Goal: Task Accomplishment & Management: Use online tool/utility

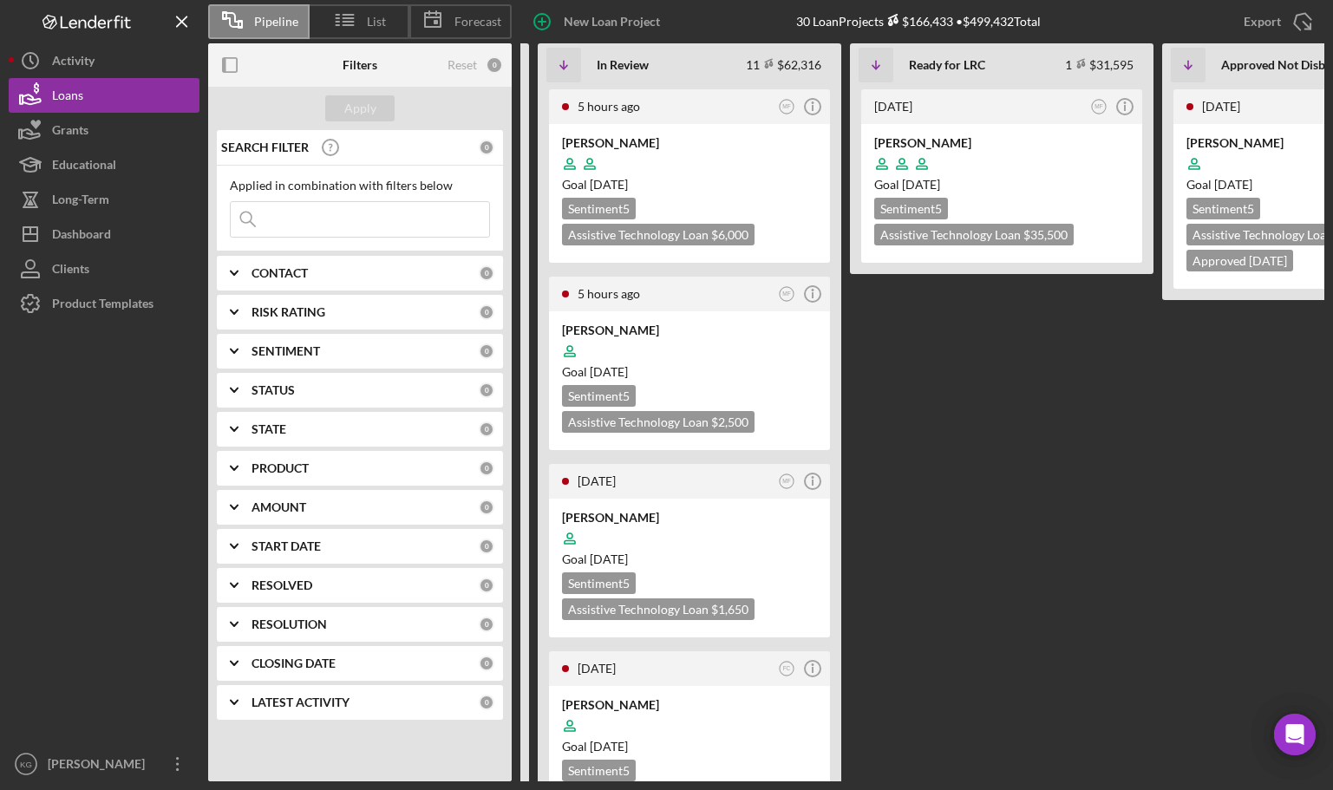
scroll to position [0, 421]
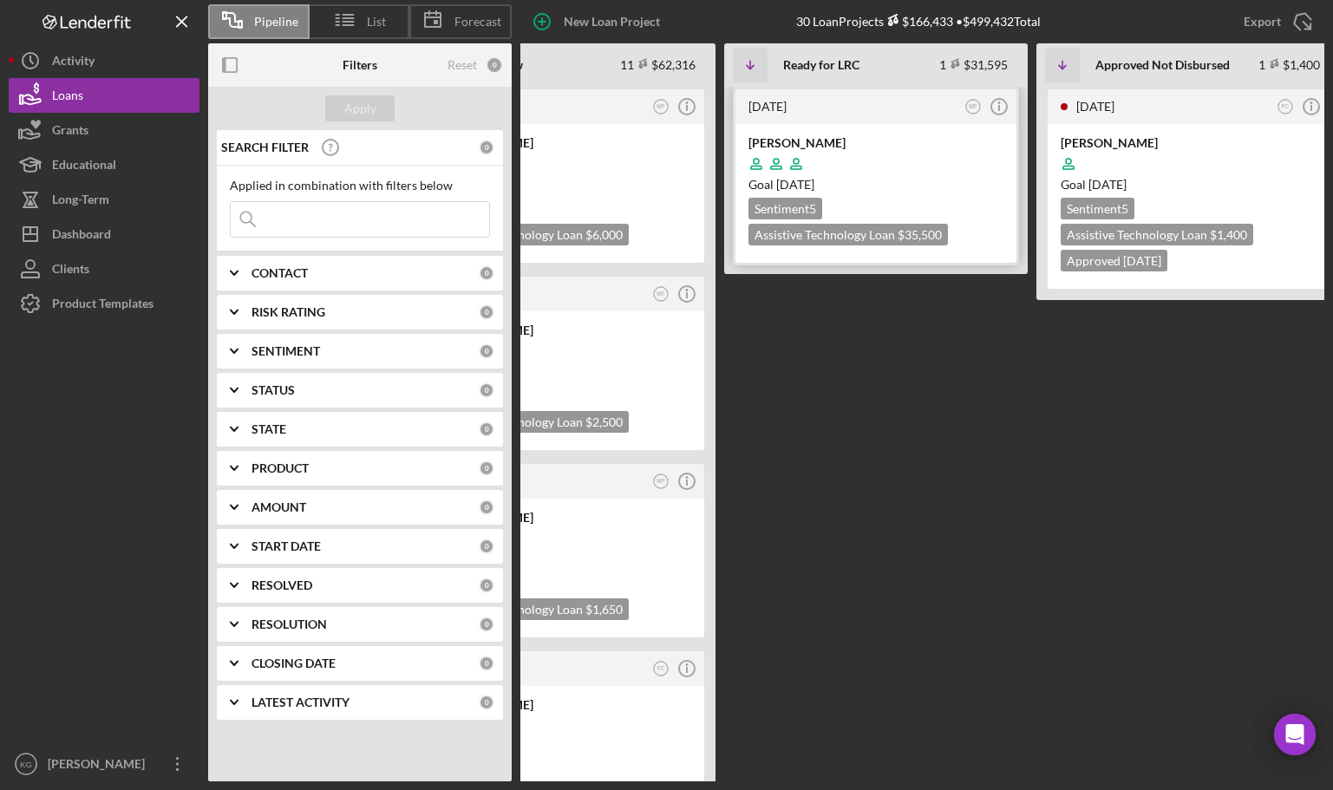
click at [942, 159] on div at bounding box center [876, 163] width 255 height 33
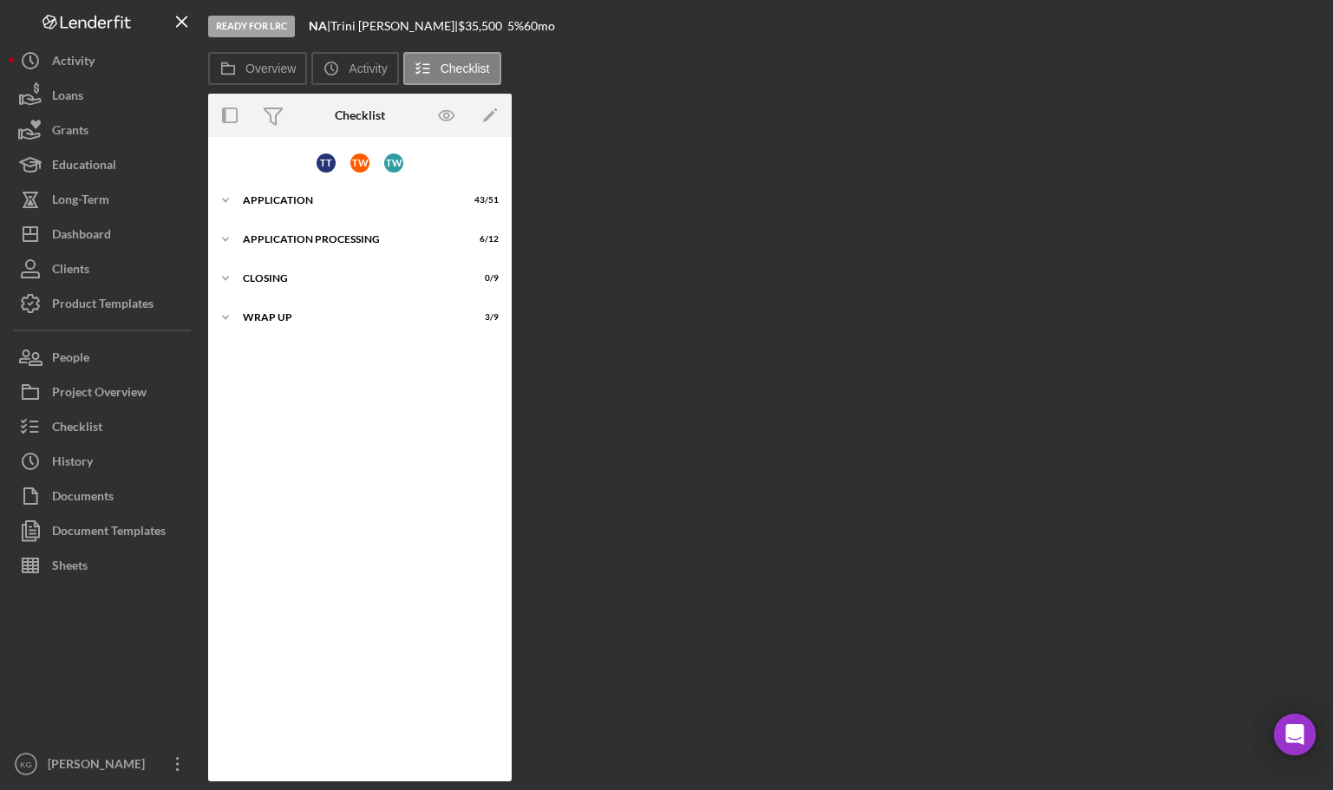
click at [700, 226] on div "Overview Internal Workflow Stage Ready for LRC Icon/Dropdown Arrow Archive (can…" at bounding box center [766, 438] width 1116 height 688
click at [285, 240] on div "Application Processing" at bounding box center [366, 239] width 247 height 10
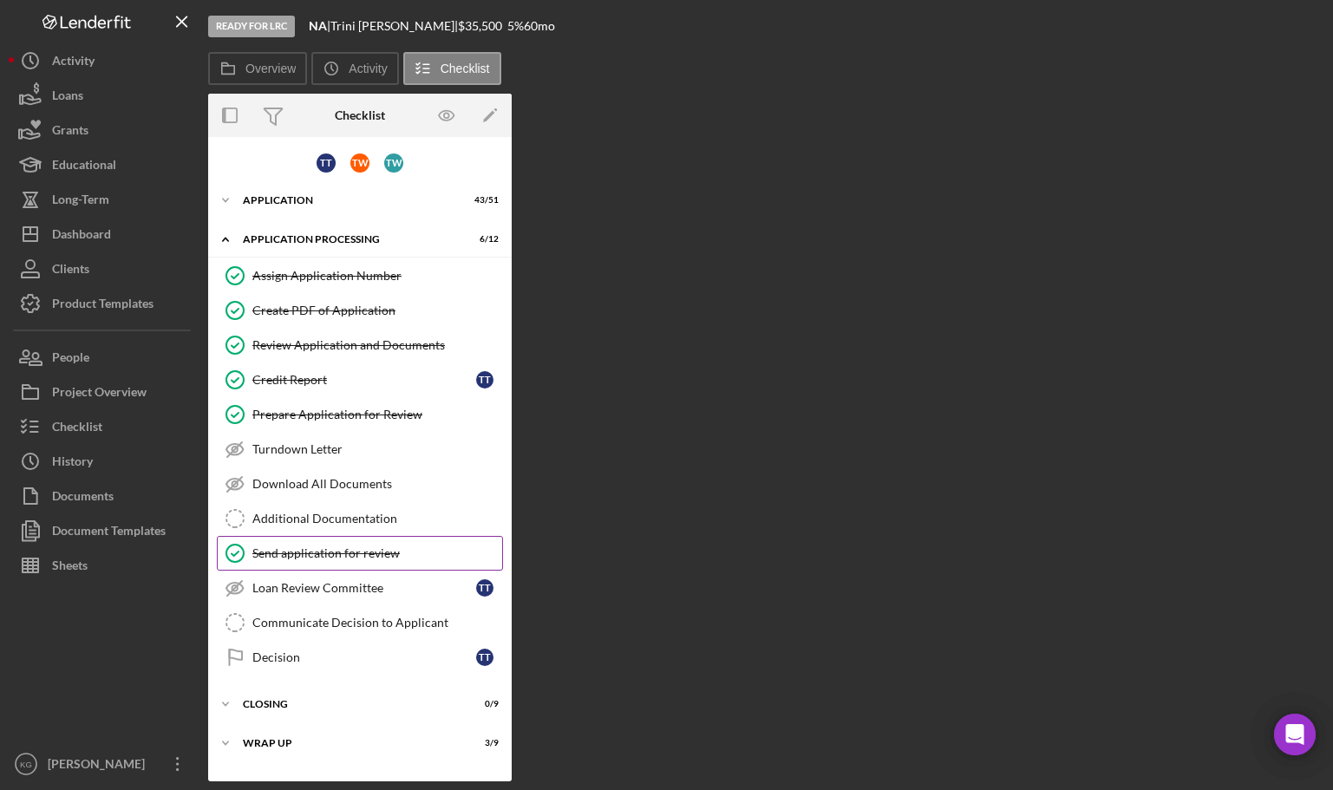
click at [318, 552] on div "Send application for review" at bounding box center [377, 554] width 250 height 14
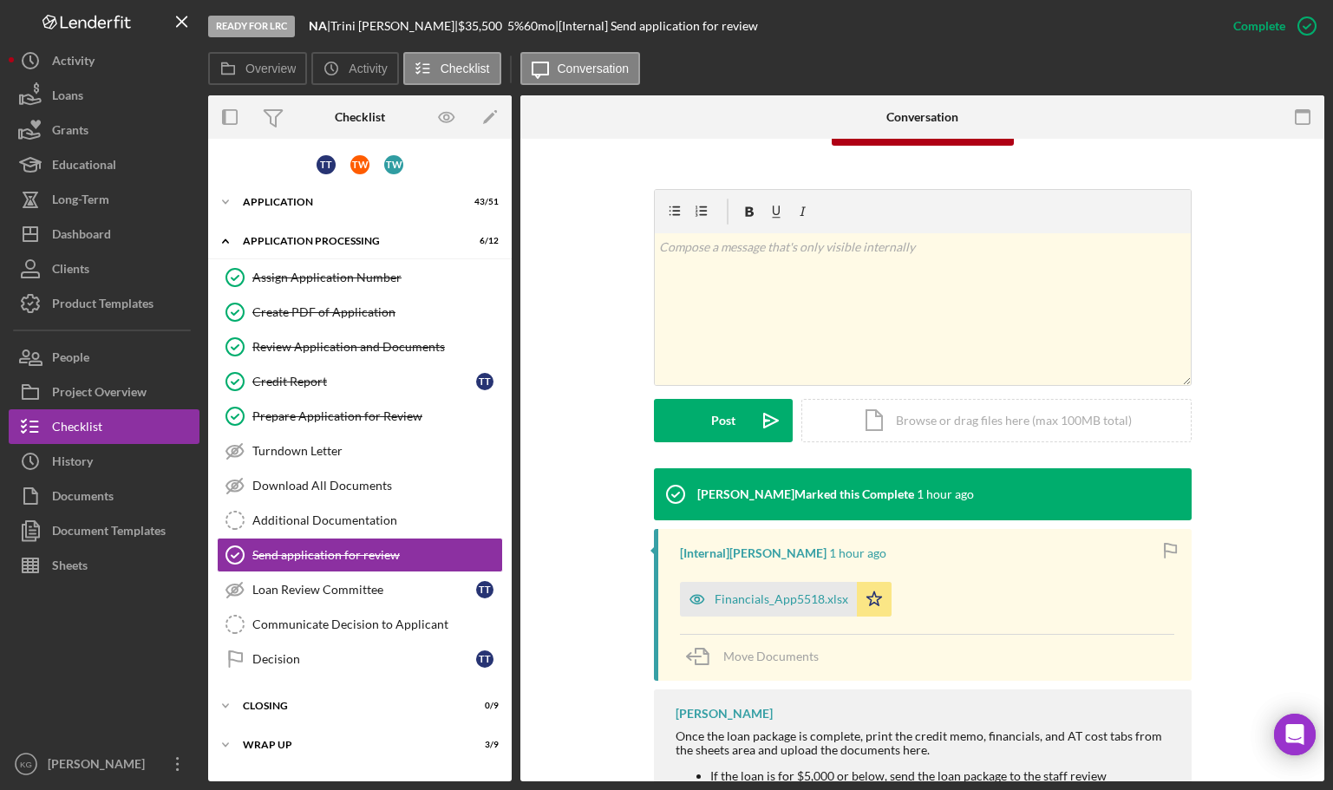
scroll to position [260, 0]
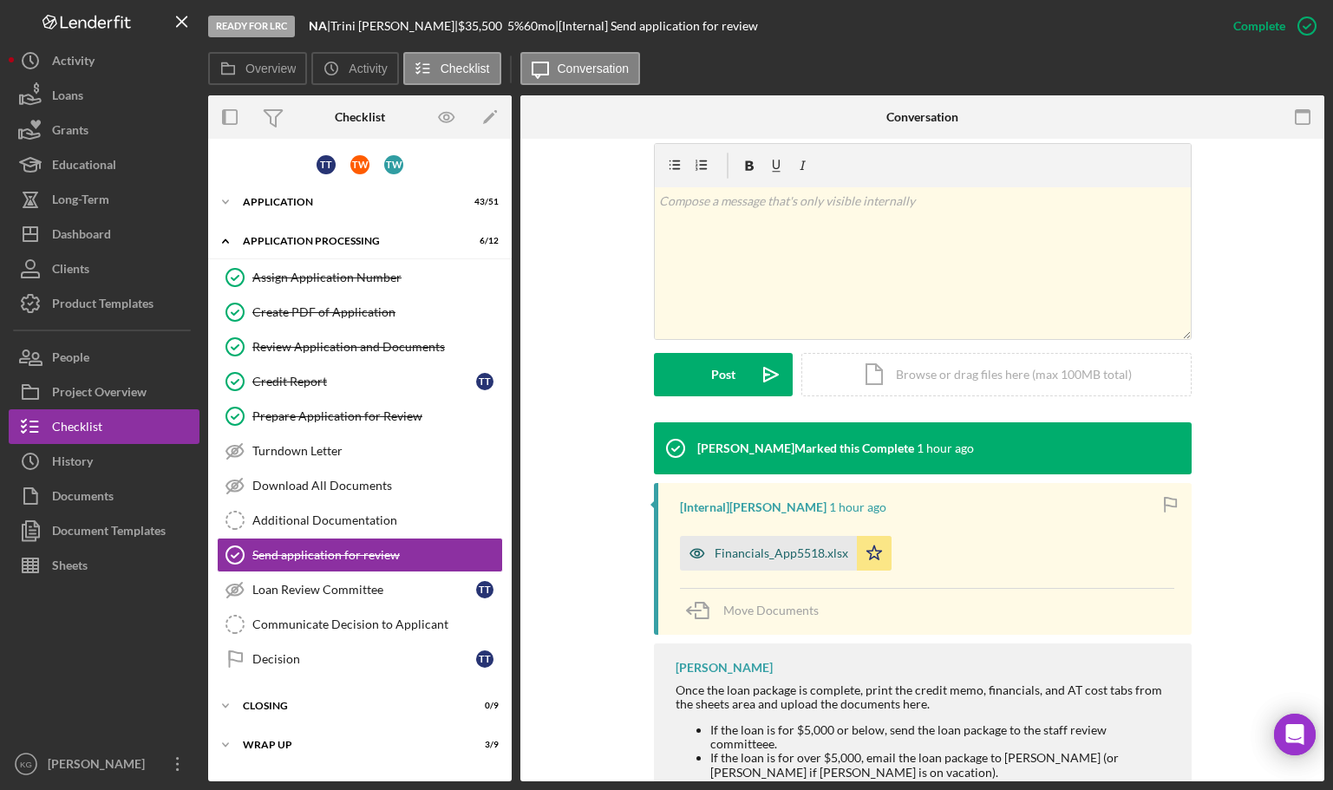
click at [760, 553] on div "Financials_App5518.xlsx" at bounding box center [782, 554] width 134 height 14
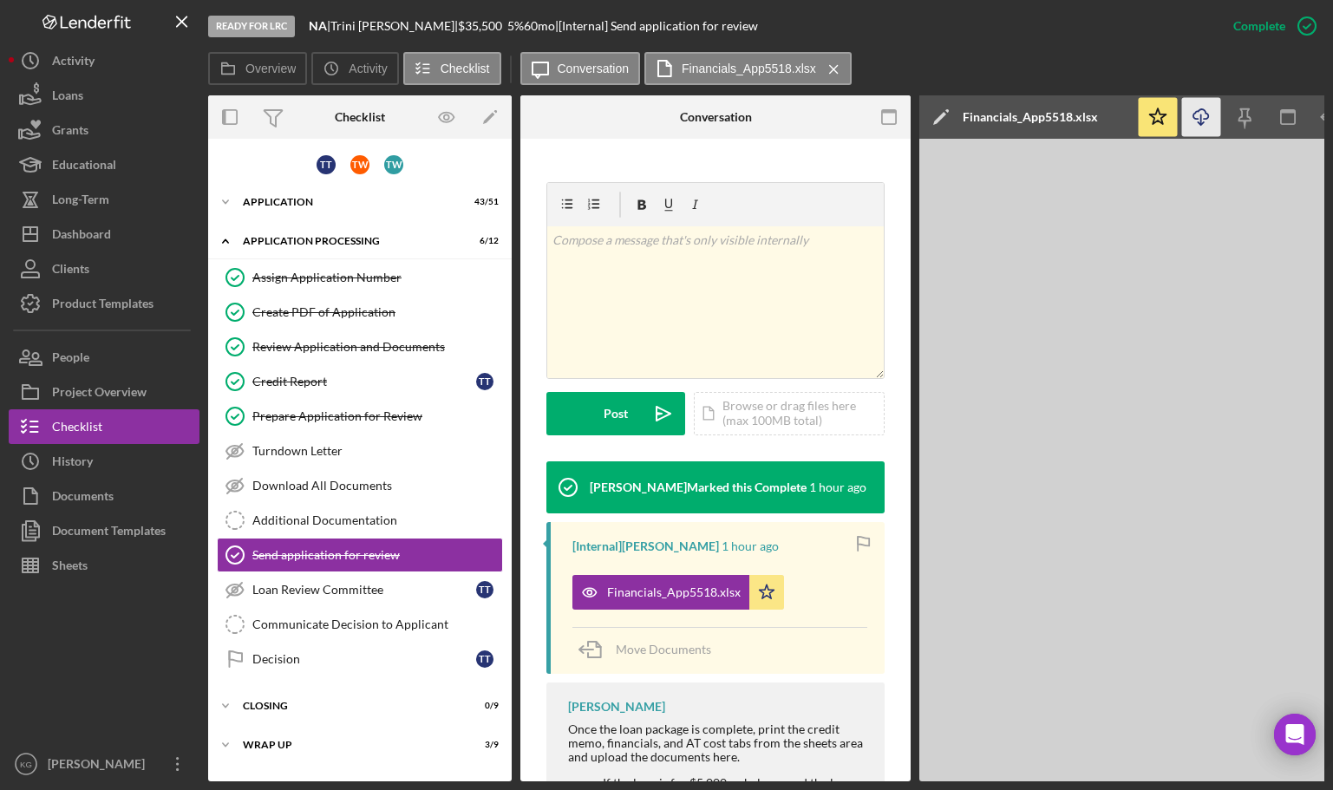
click at [1201, 117] on line "button" at bounding box center [1201, 120] width 0 height 10
click at [64, 90] on div "Loans" at bounding box center [67, 97] width 31 height 39
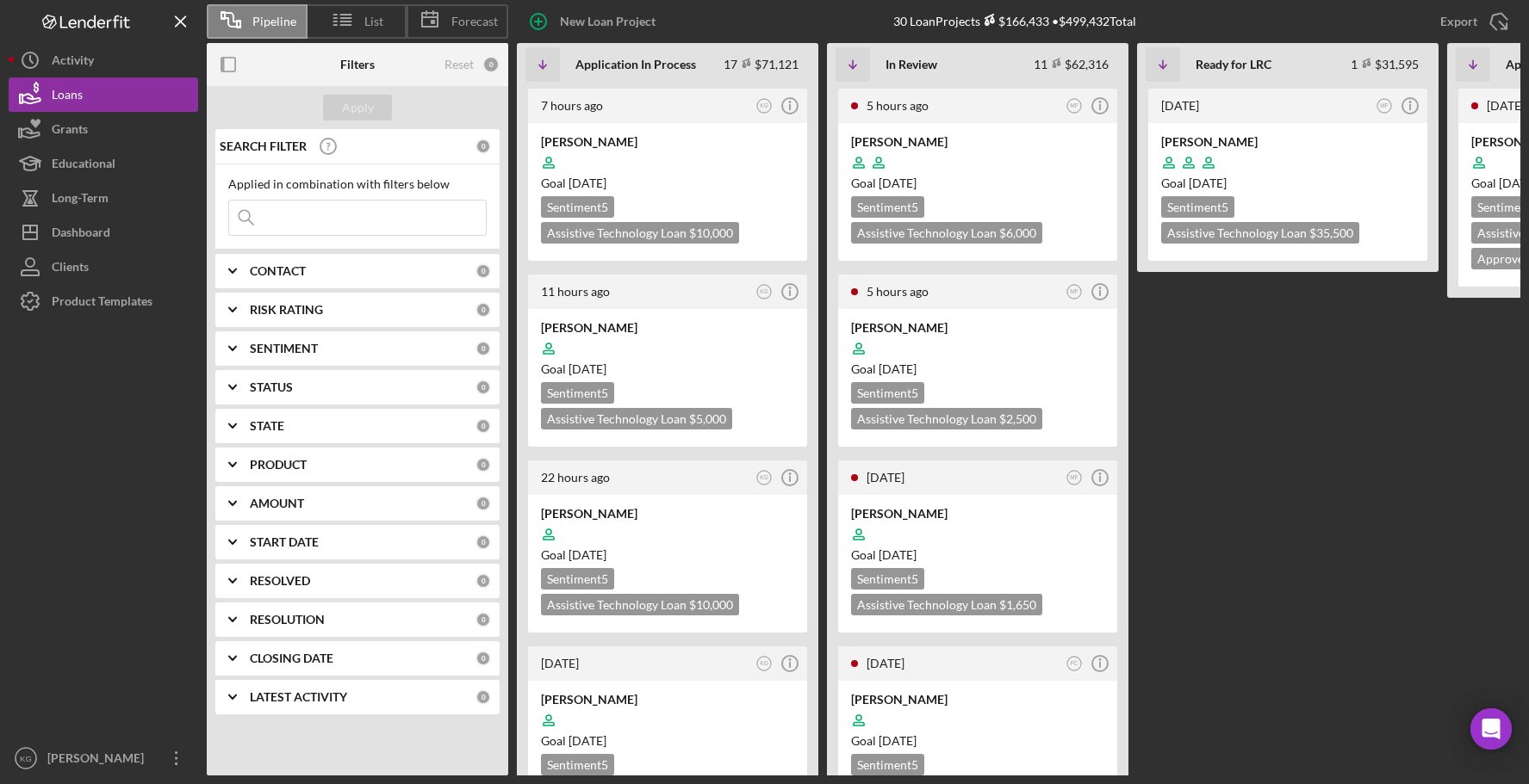
click at [1230, 418] on LRC "2 days ago MF Icon/Info Trini Torrez Goal 3 weeks from now Sentiment 5 Assistiv…" at bounding box center [1288, 431] width 302 height 690
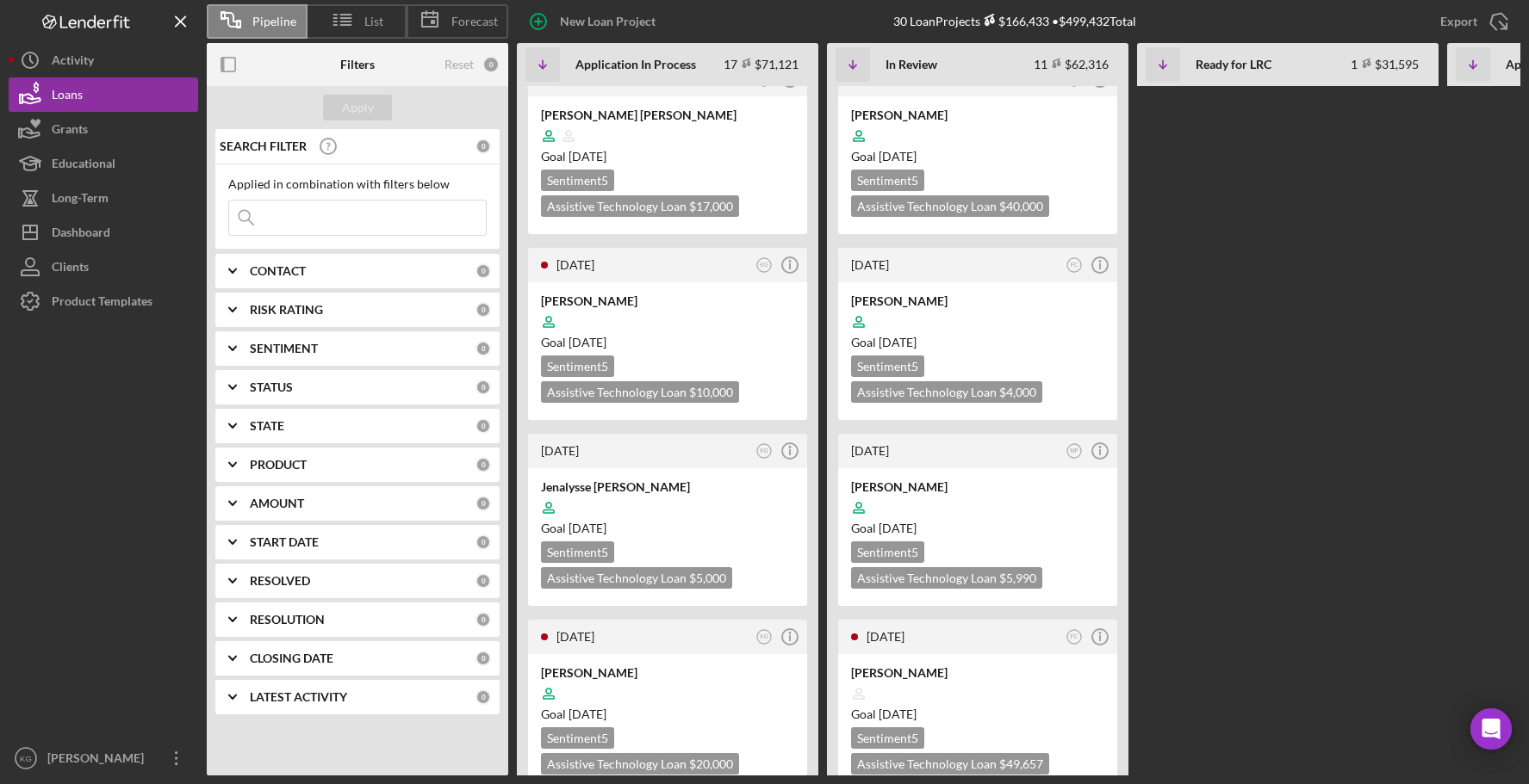
scroll to position [1119, 0]
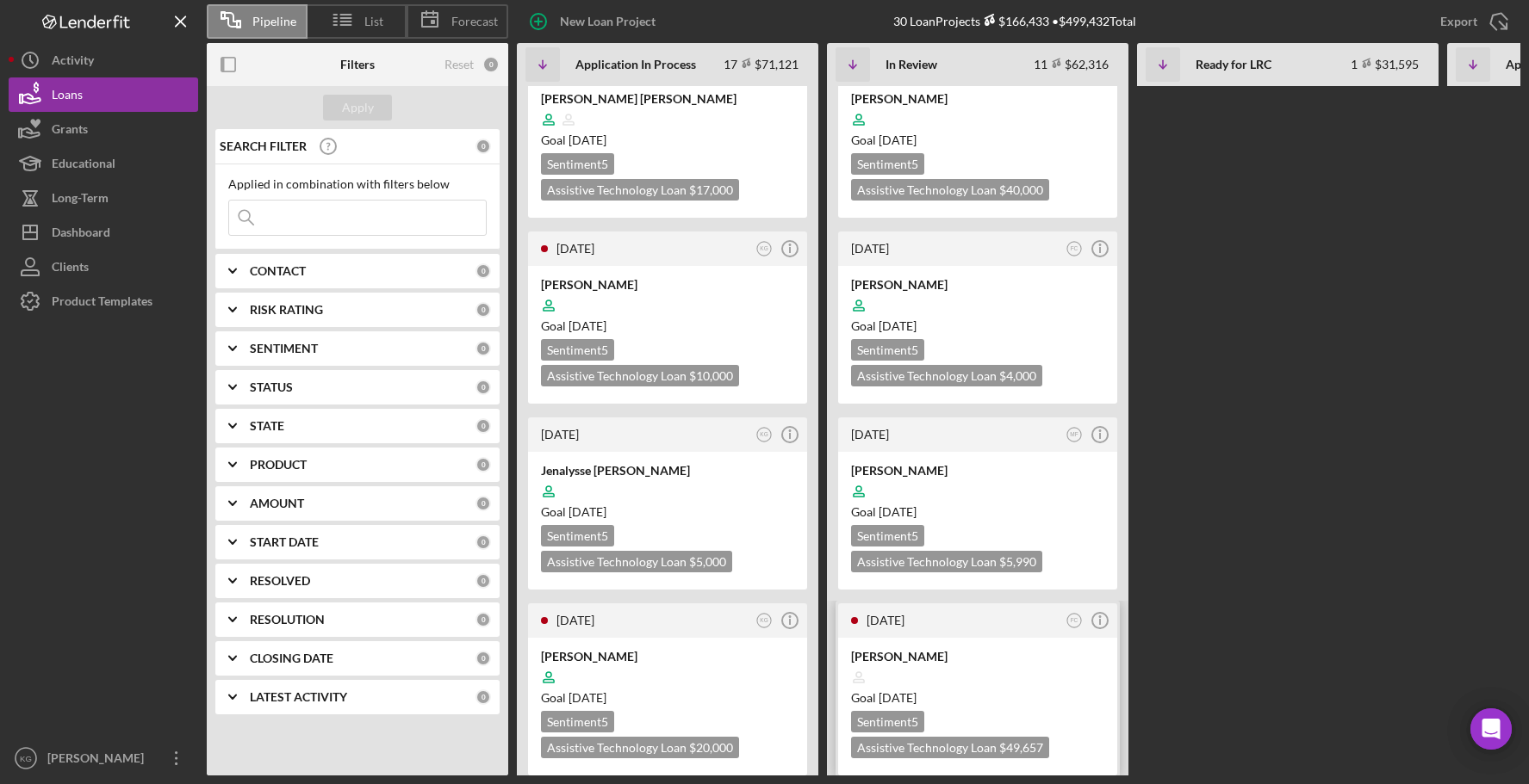
click at [1053, 690] on div "Goal [DATE]" at bounding box center [977, 698] width 253 height 17
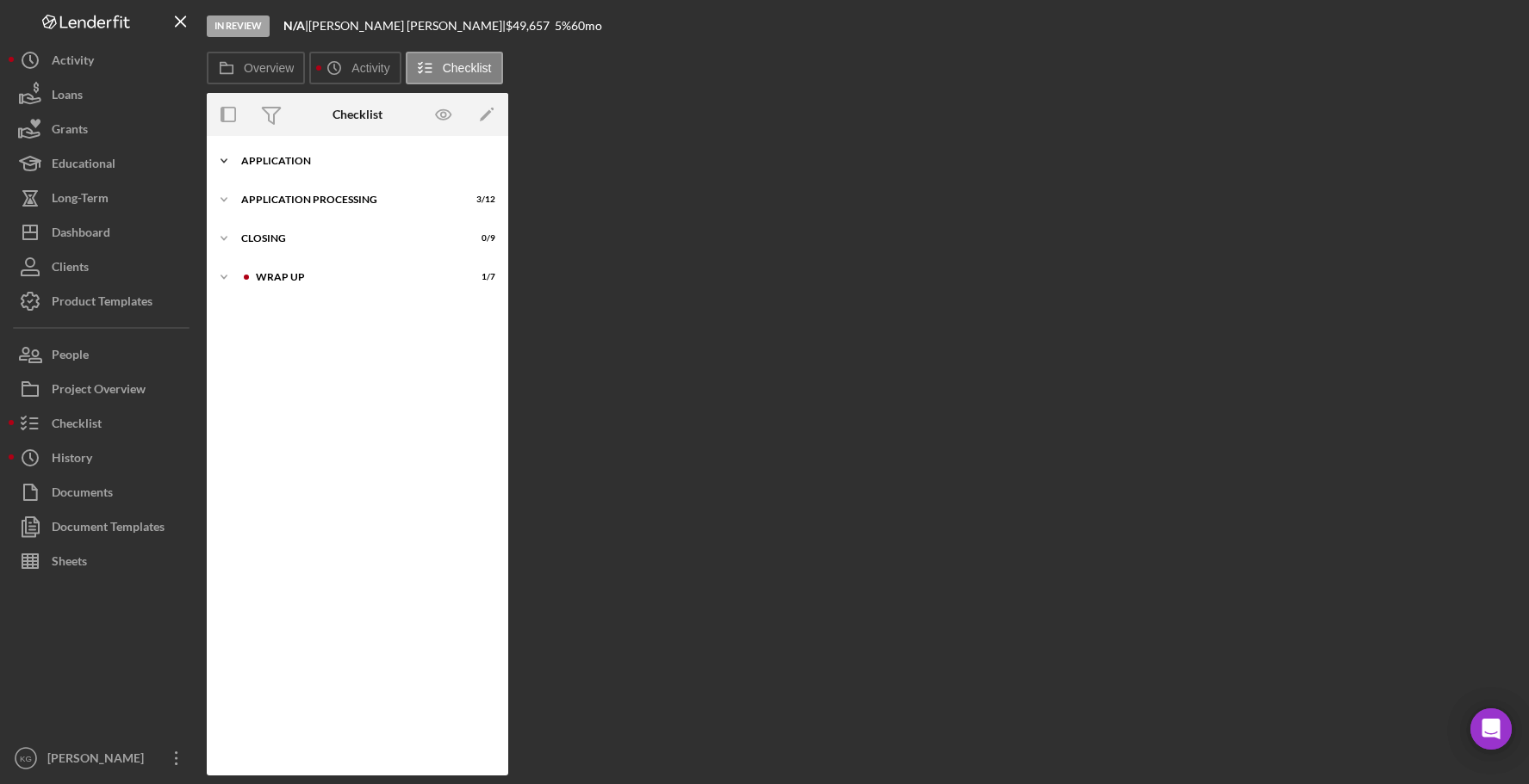
click at [319, 156] on div "Application" at bounding box center [363, 161] width 245 height 10
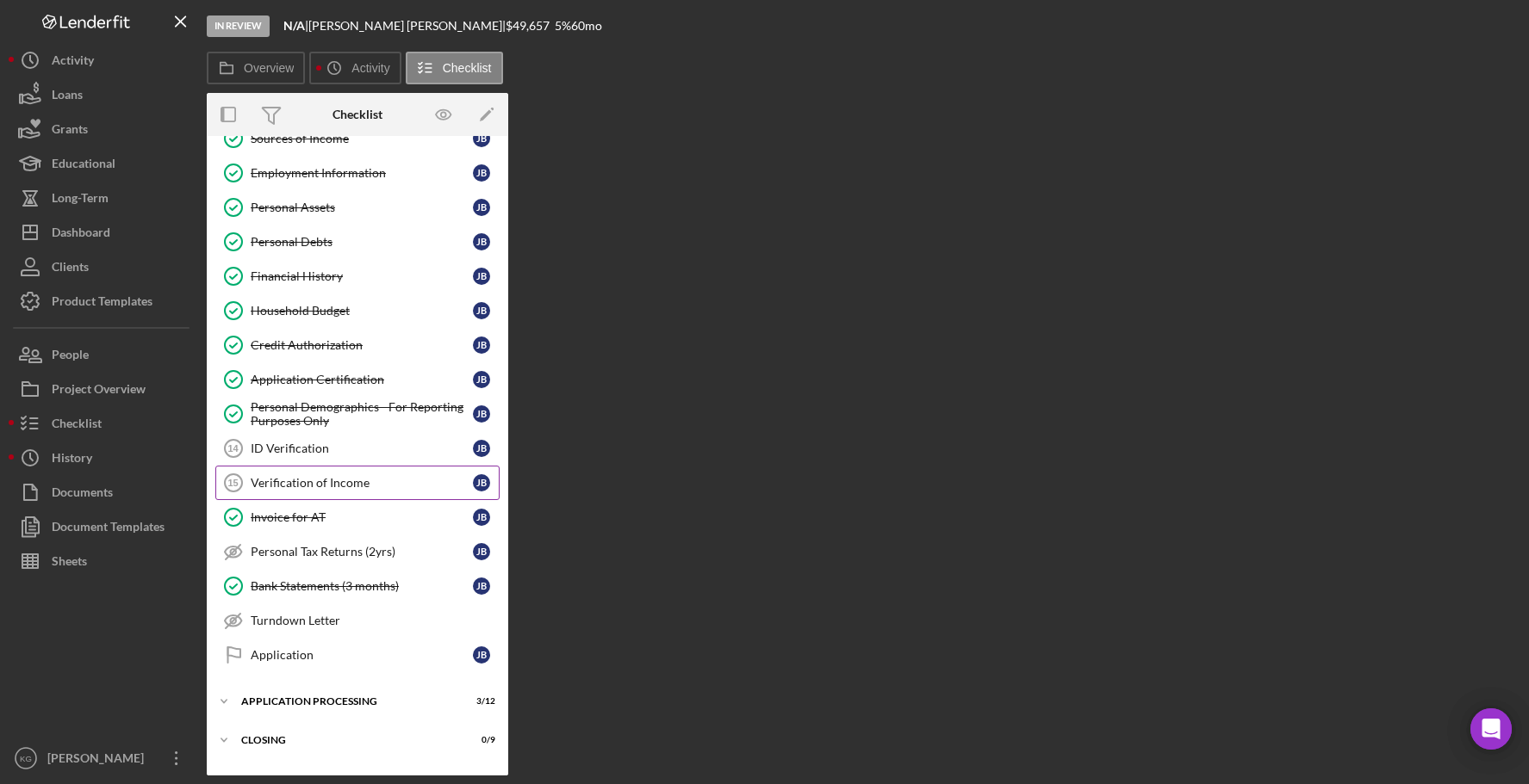
scroll to position [261, 0]
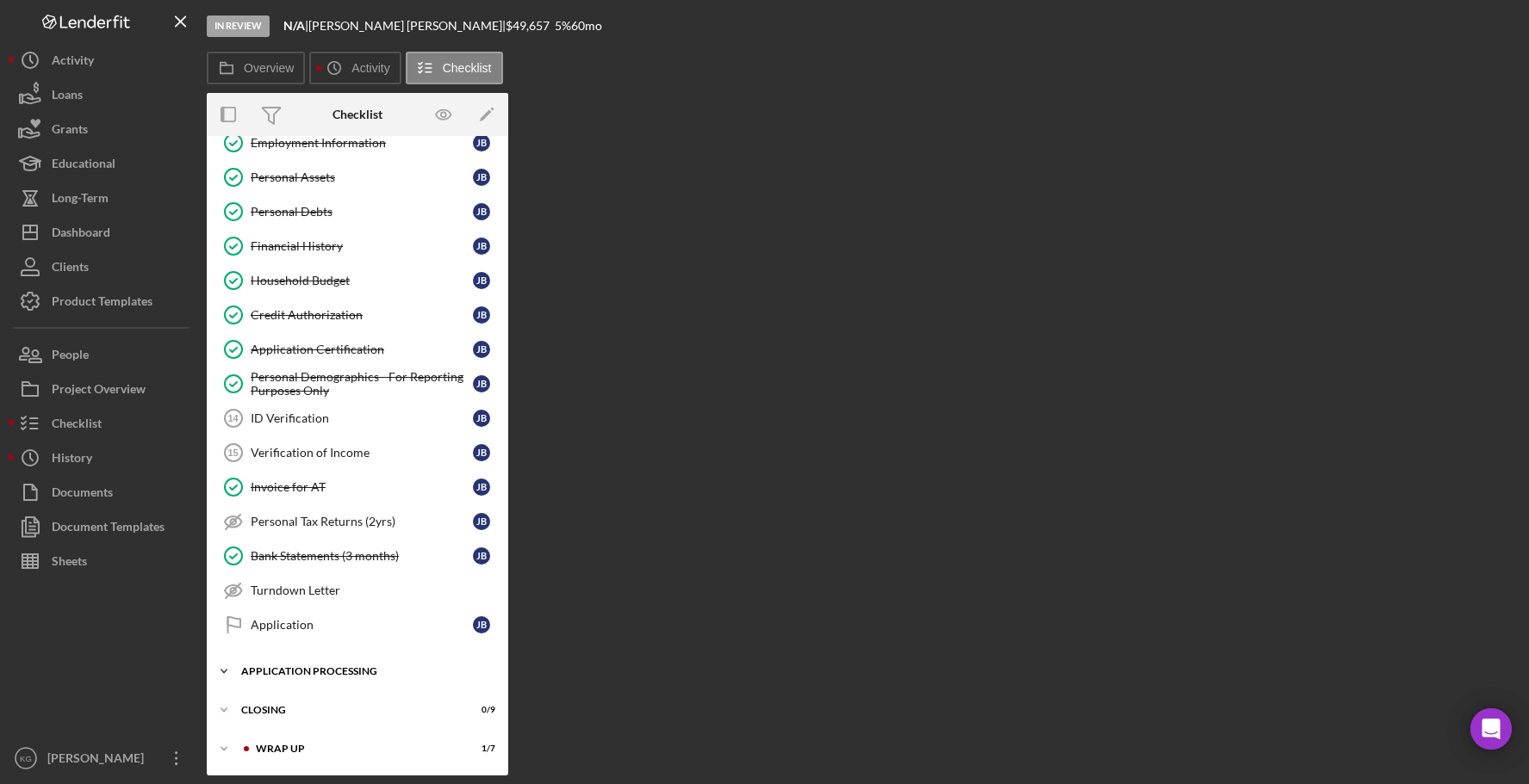
click at [358, 672] on div "Application Processing" at bounding box center [363, 671] width 245 height 10
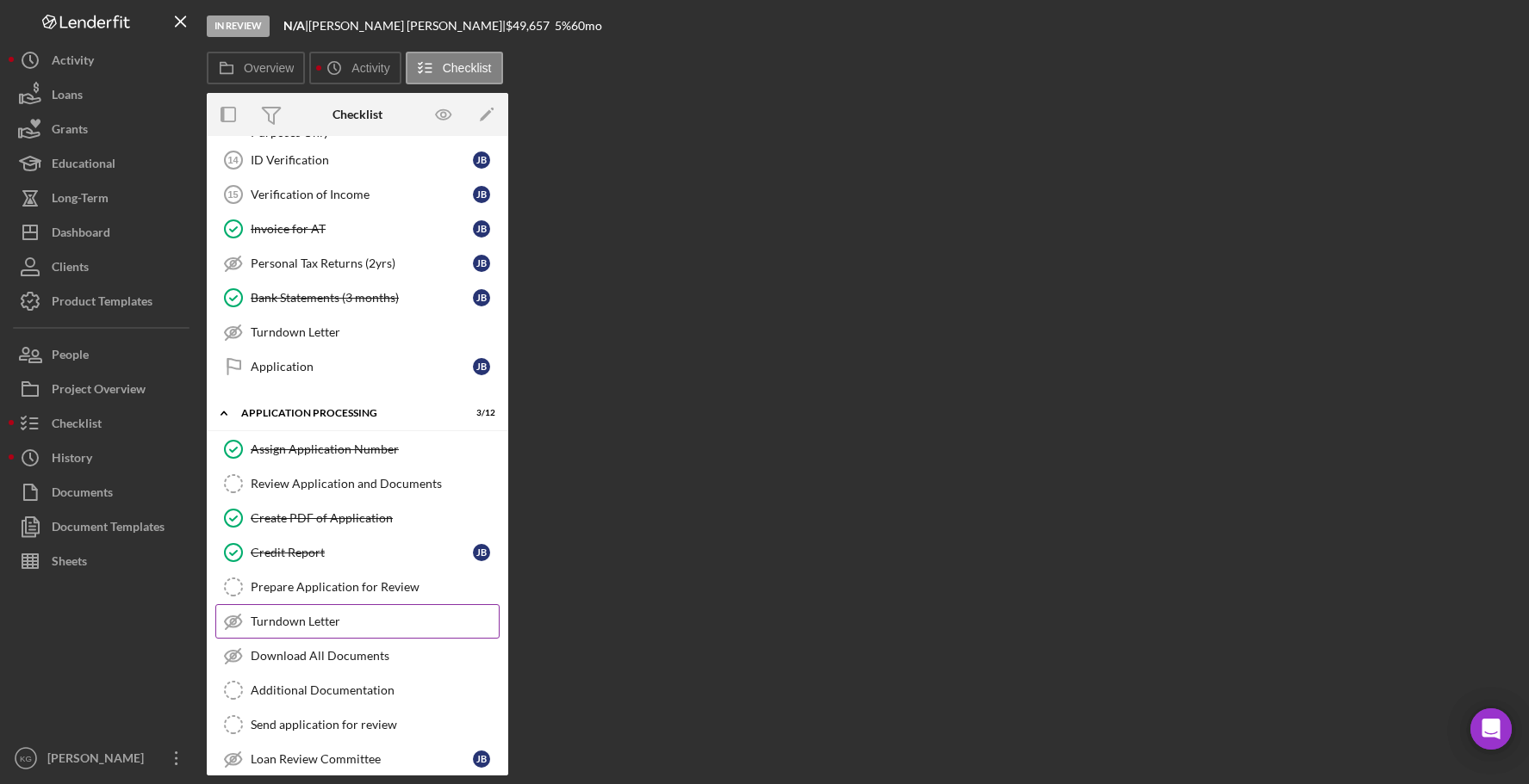
scroll to position [605, 0]
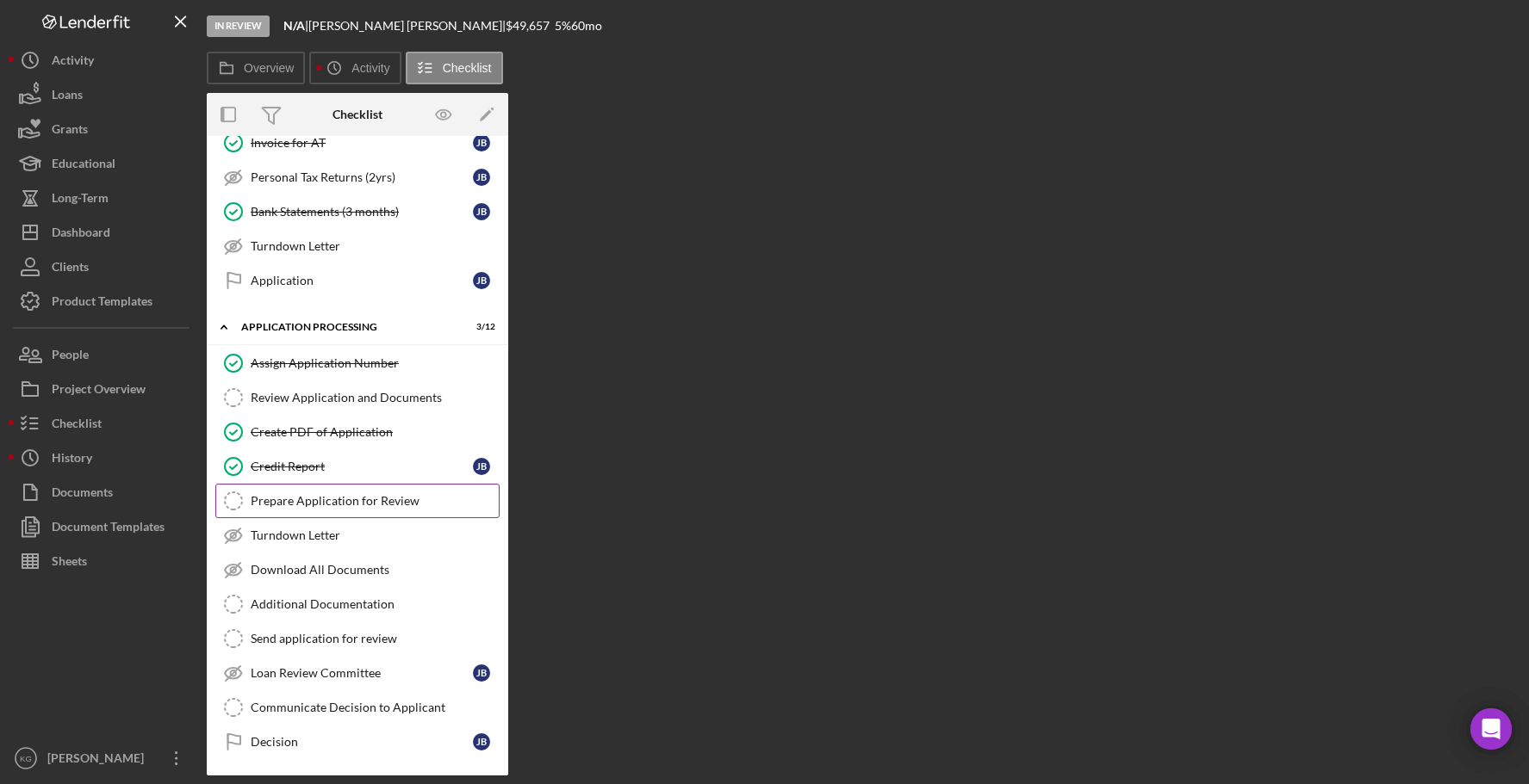
click at [338, 502] on div "Prepare Application for Review" at bounding box center [374, 501] width 248 height 14
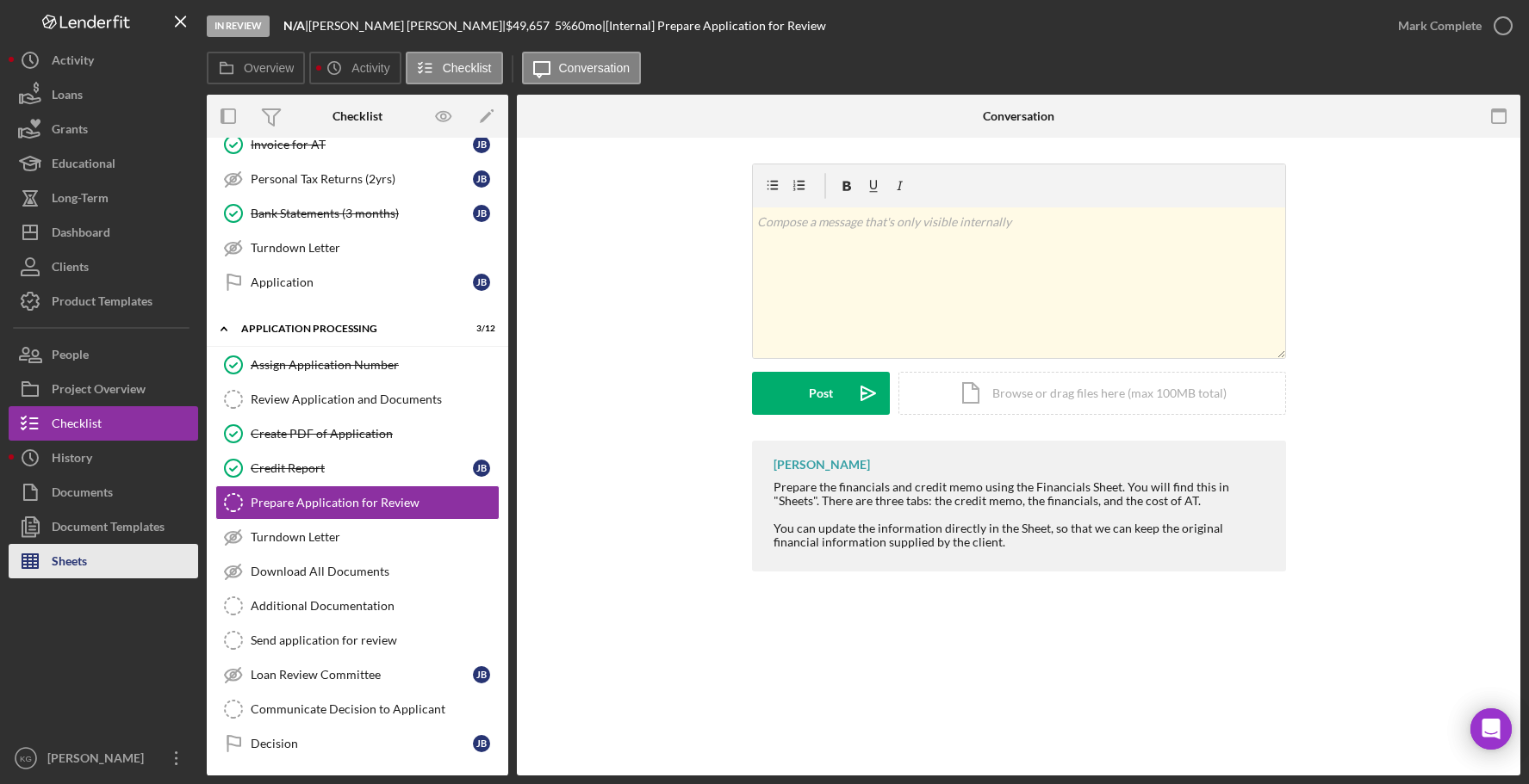
click at [94, 567] on button "Sheets" at bounding box center [103, 561] width 190 height 35
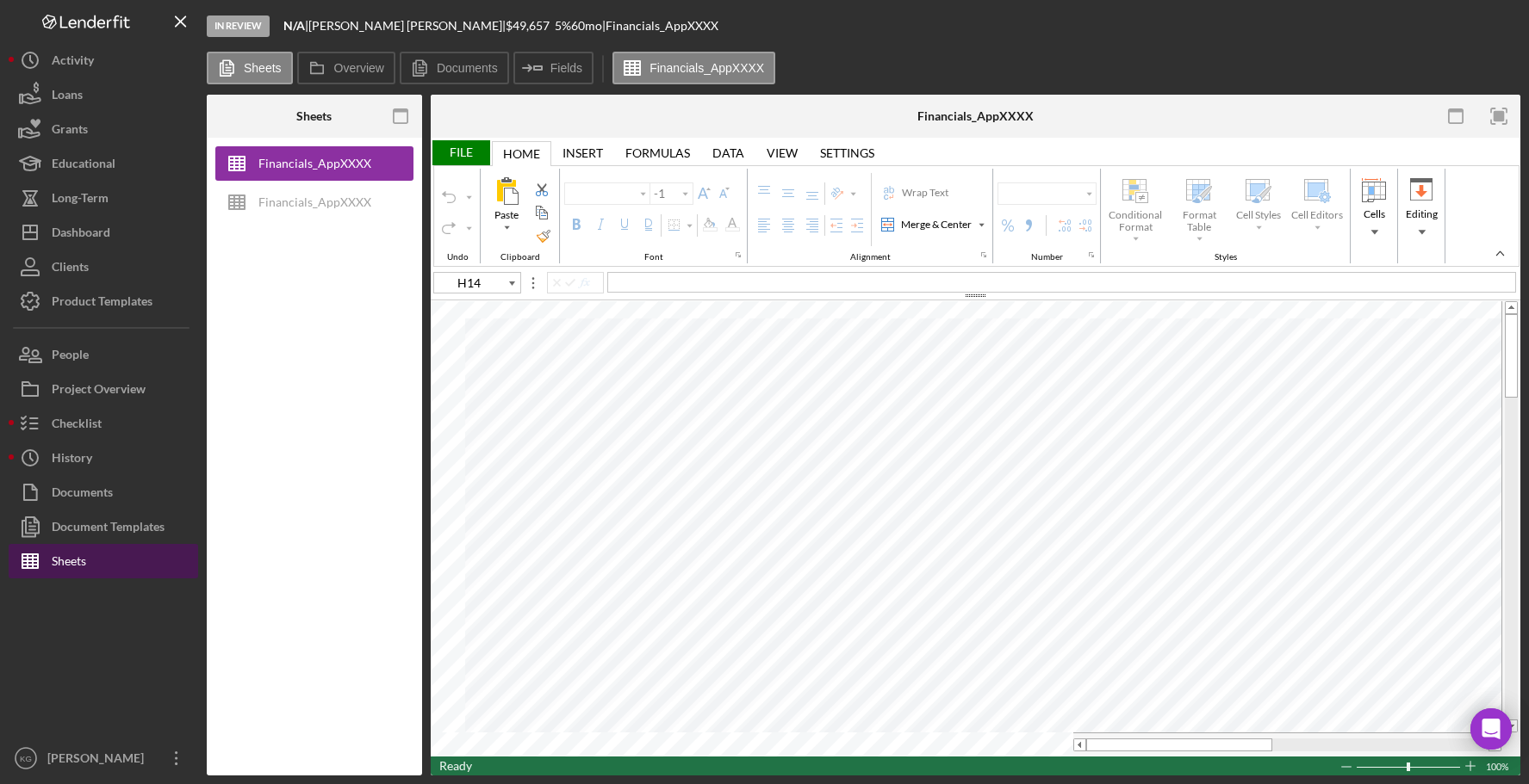
type input "Arial"
type input "10"
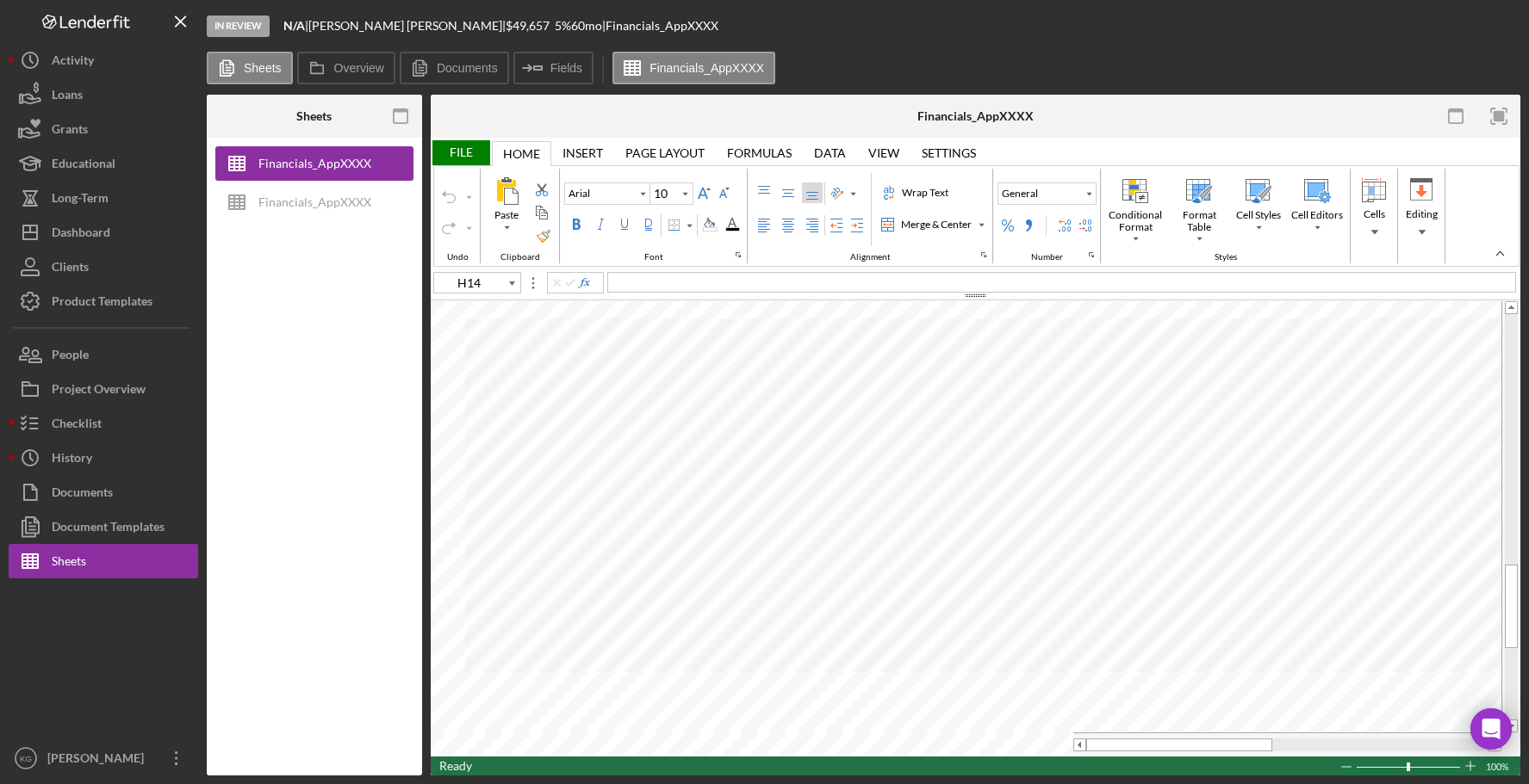
type input "C8"
type input "11"
click at [68, 95] on div "Loans" at bounding box center [67, 96] width 31 height 39
